Goal: Obtain resource: Obtain resource

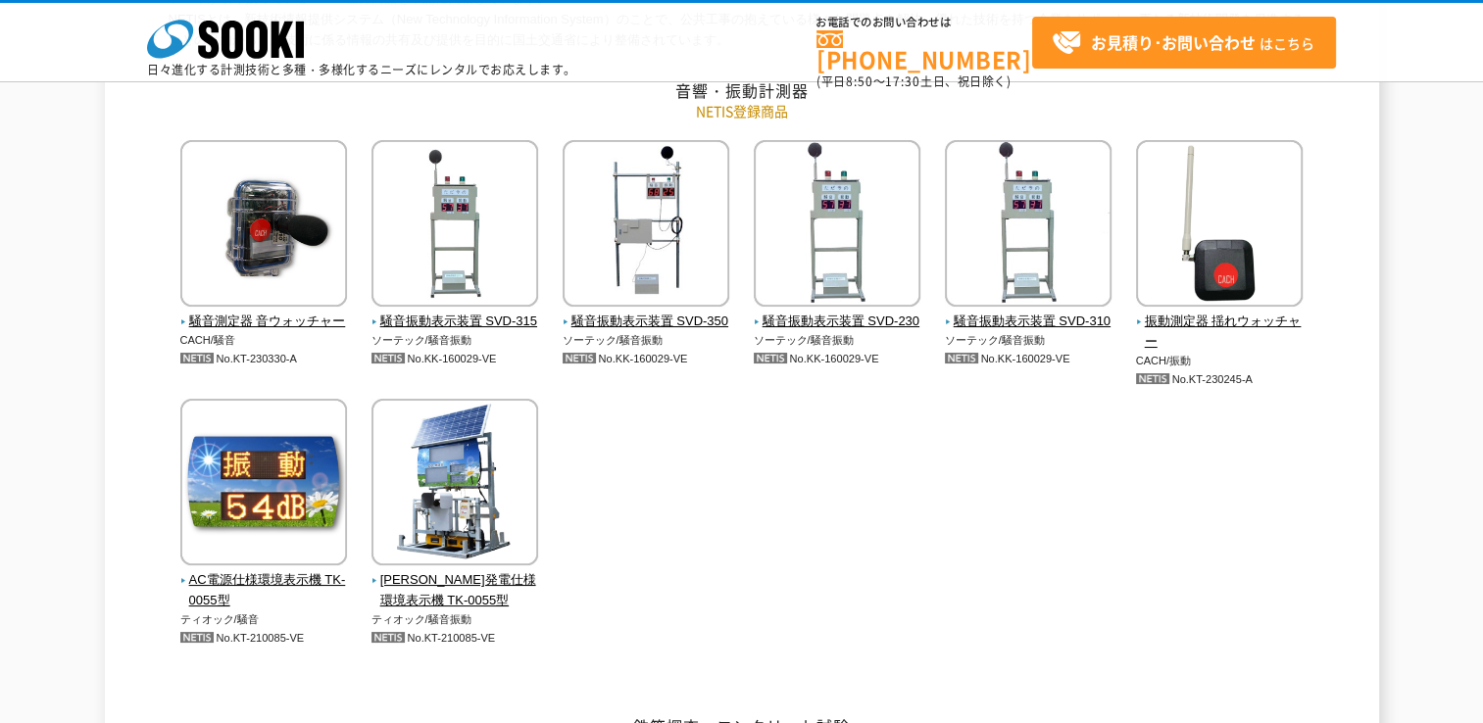
scroll to position [294, 0]
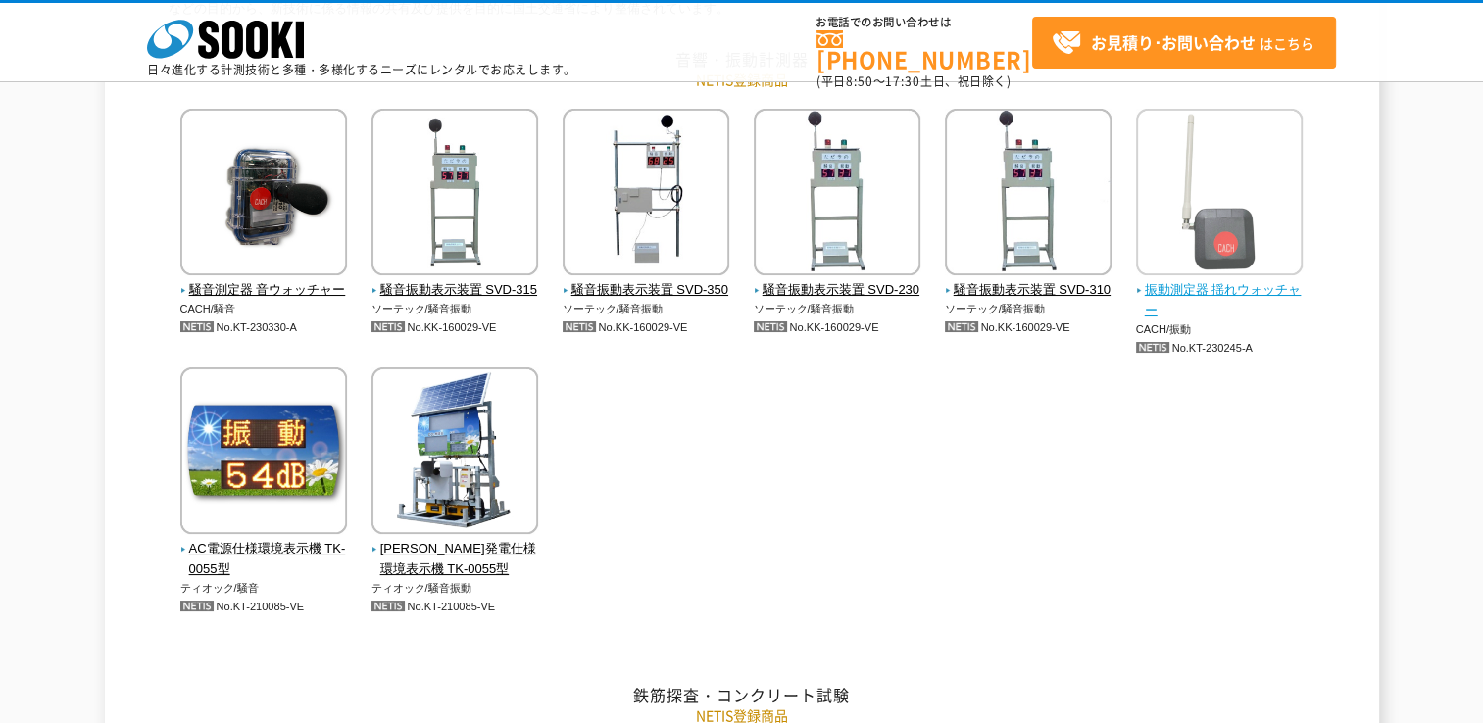
click at [1197, 295] on span "振動測定器 揺れウォッチャー" at bounding box center [1220, 300] width 168 height 41
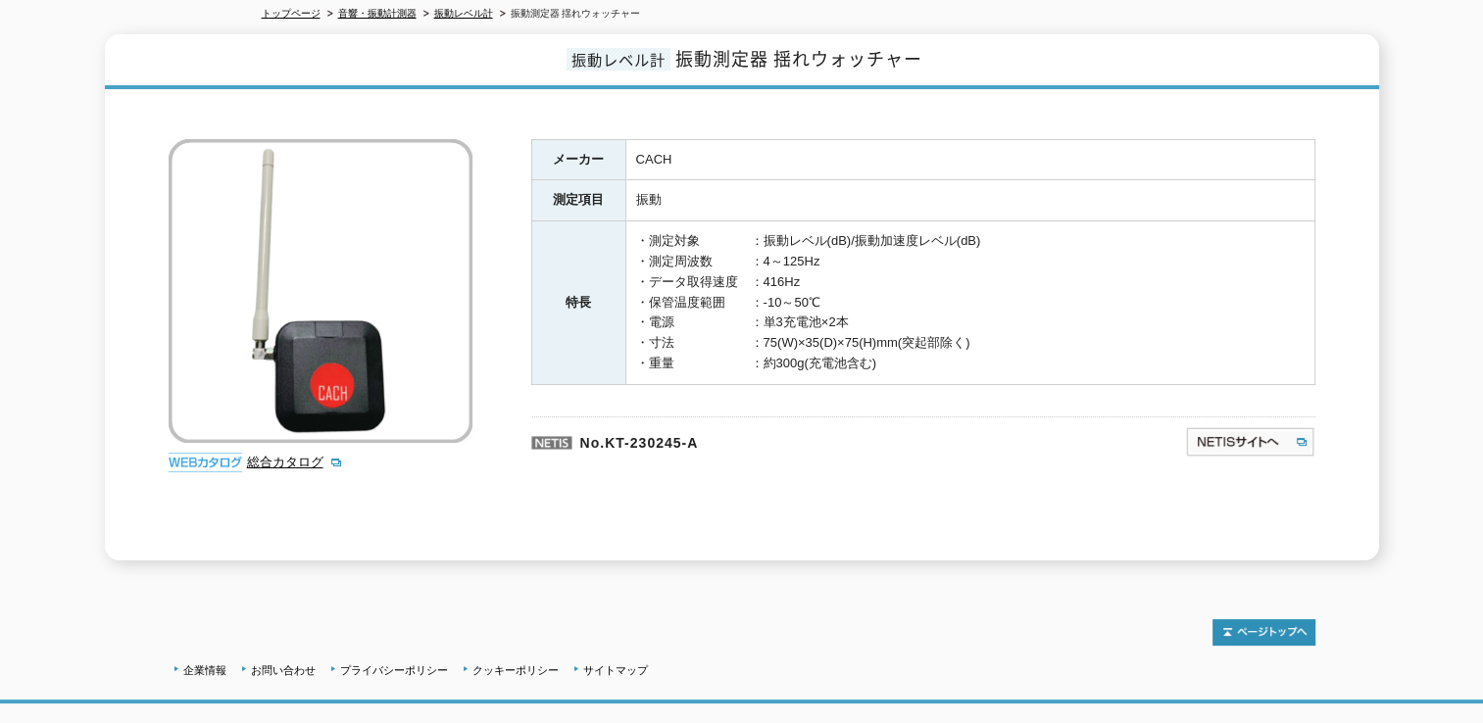
scroll to position [196, 0]
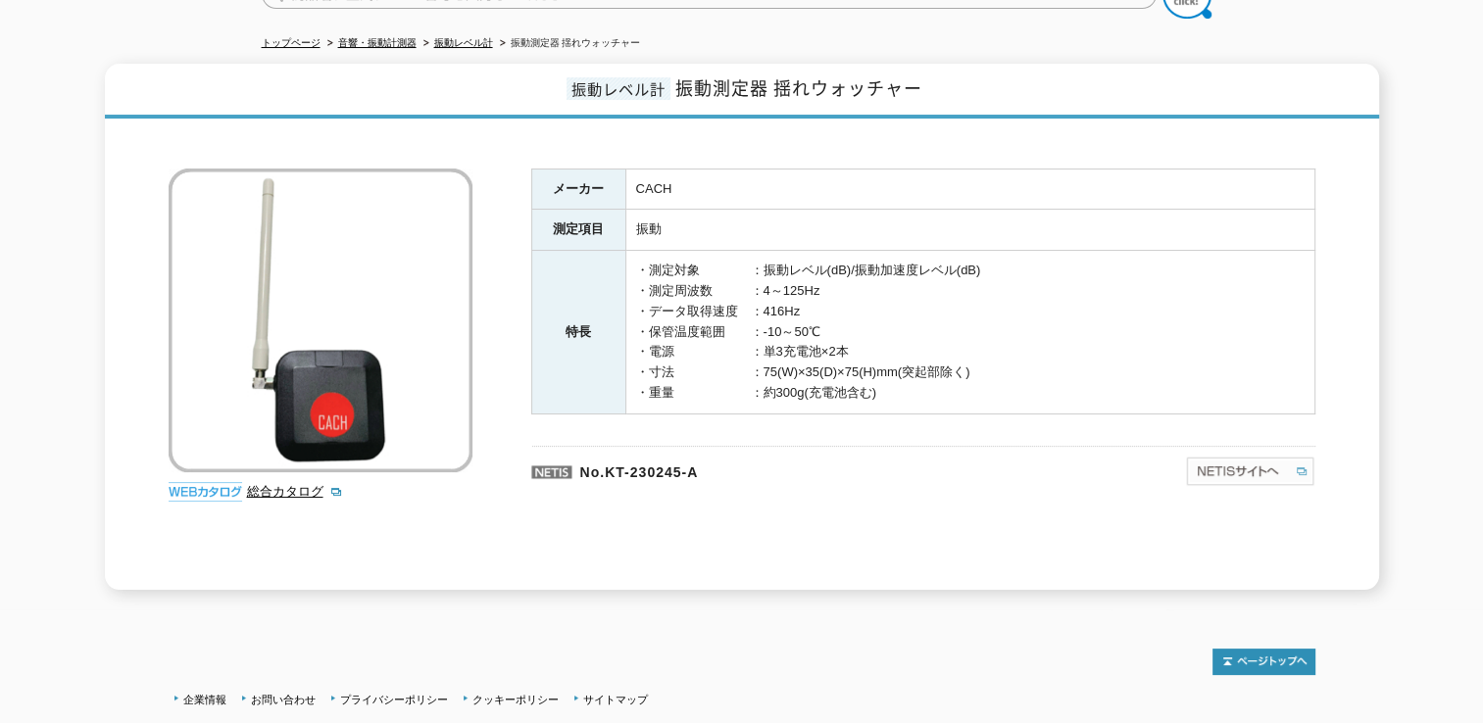
click at [1245, 462] on img at bounding box center [1250, 471] width 130 height 31
